Goal: Navigation & Orientation: Find specific page/section

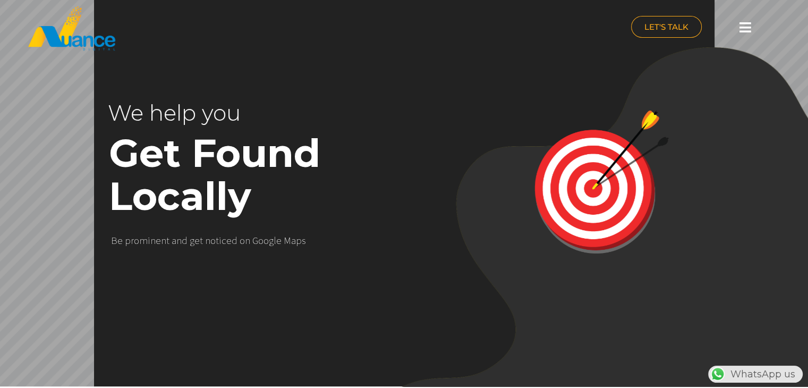
scroll to position [0, 279]
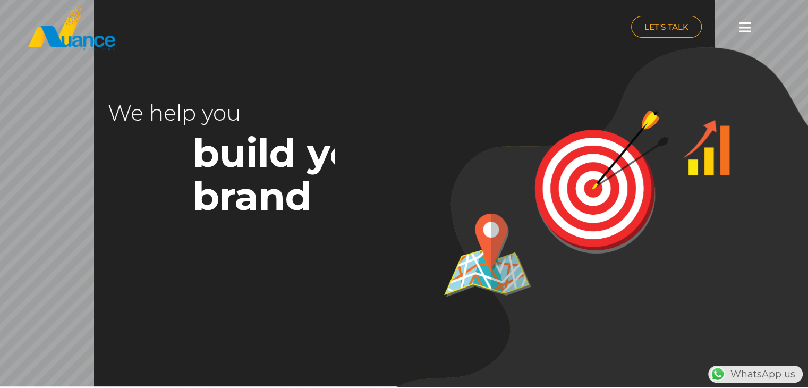
click at [202, 90] on rs-layer at bounding box center [404, 192] width 620 height 388
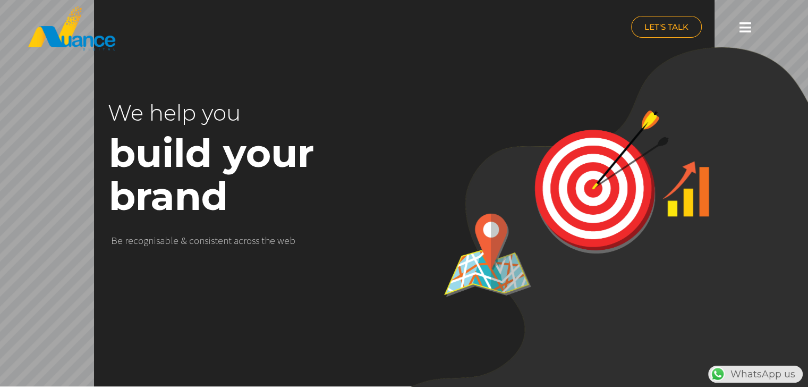
click at [741, 22] on icon at bounding box center [745, 27] width 12 height 13
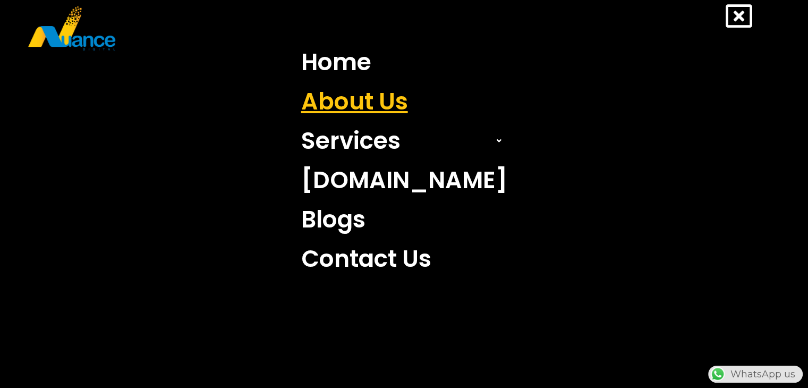
click at [396, 100] on link "About Us" at bounding box center [404, 101] width 222 height 39
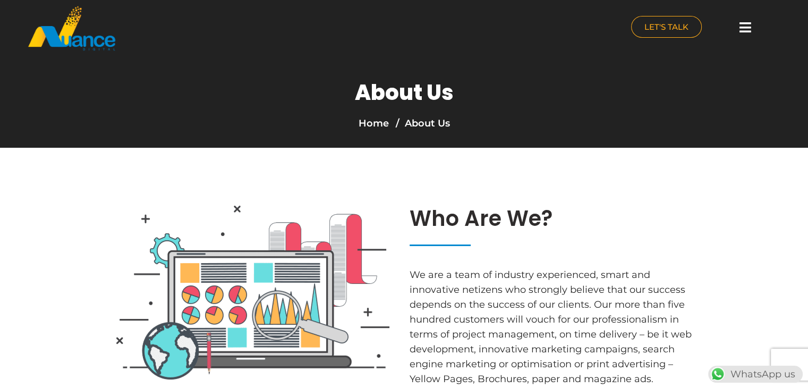
click at [187, 130] on div "About Us Home About Us" at bounding box center [404, 107] width 579 height 80
